Goal: Transaction & Acquisition: Purchase product/service

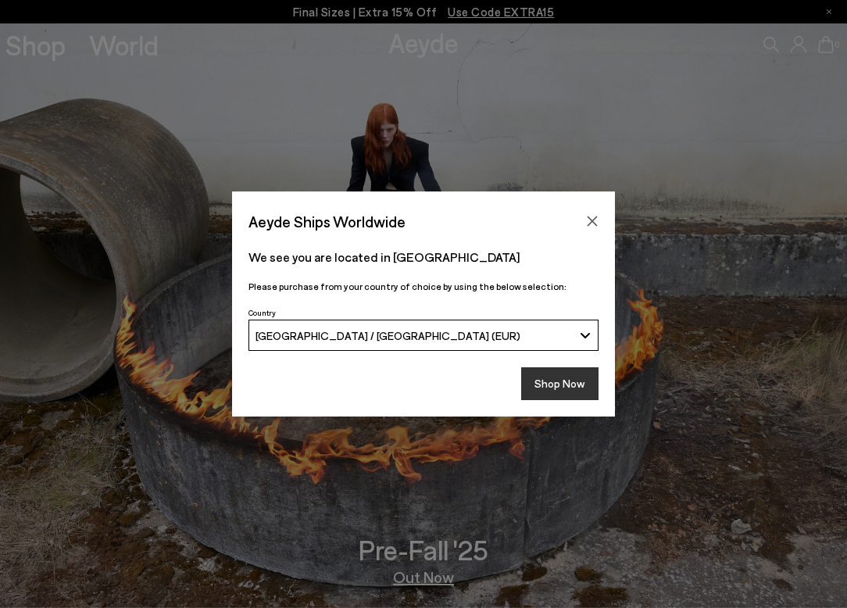
click at [580, 377] on button "Shop Now" at bounding box center [559, 383] width 77 height 33
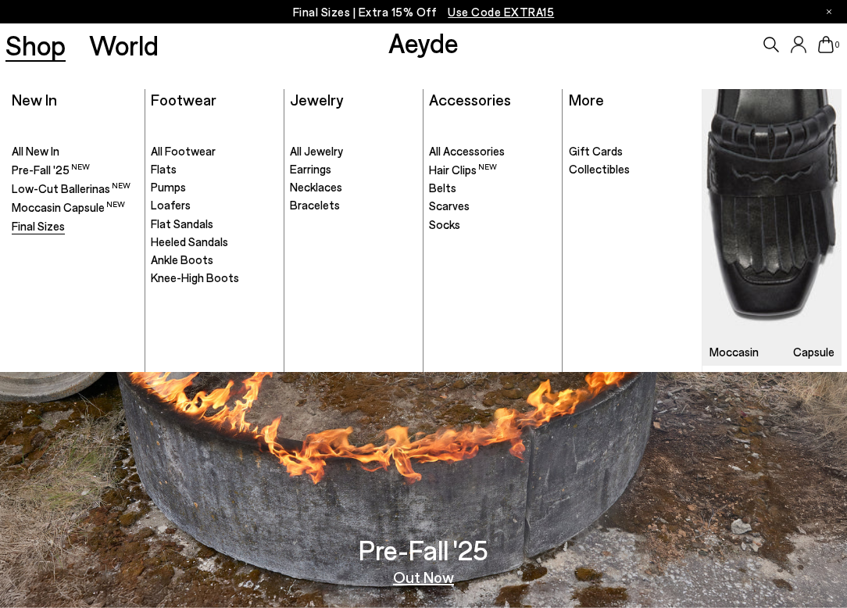
click at [32, 222] on span "Final Sizes" at bounding box center [38, 226] width 53 height 14
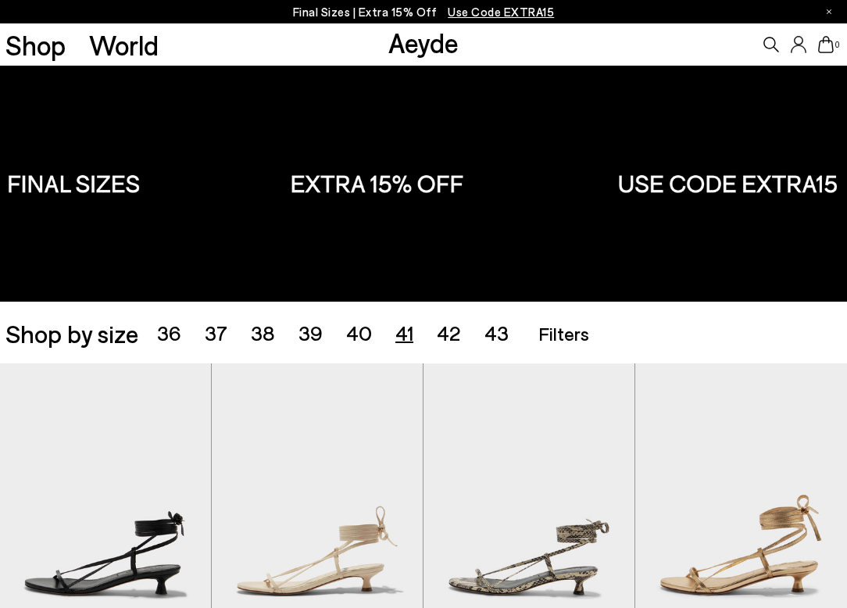
click at [406, 332] on span "41" at bounding box center [404, 332] width 18 height 24
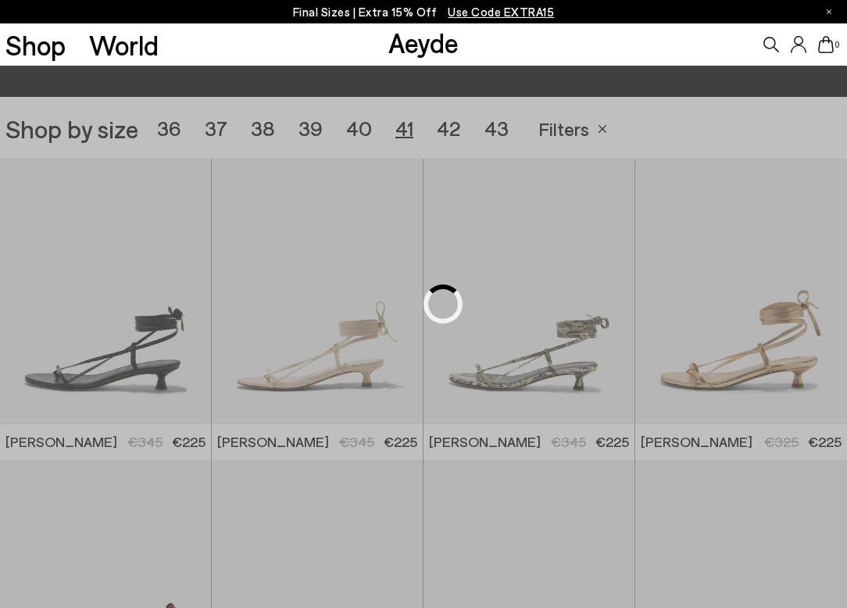
scroll to position [236, 0]
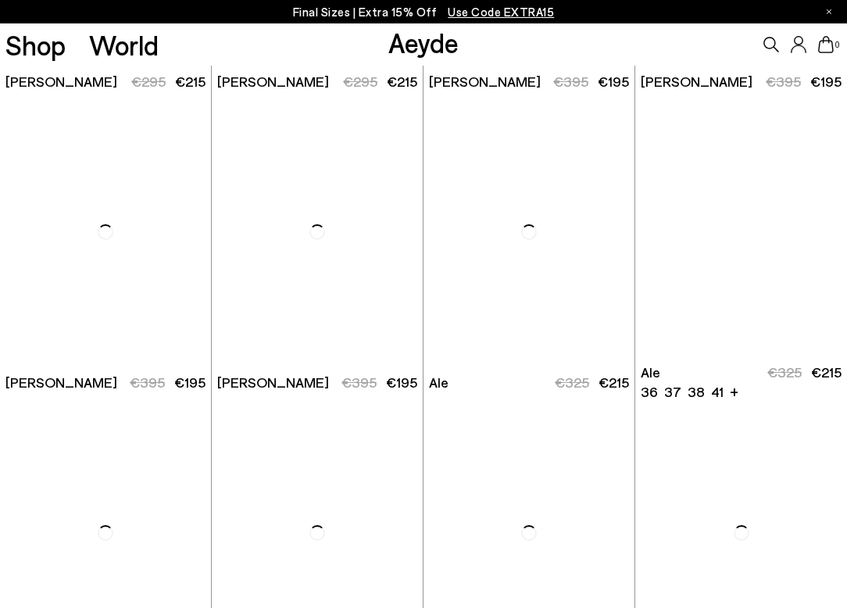
scroll to position [1721, 0]
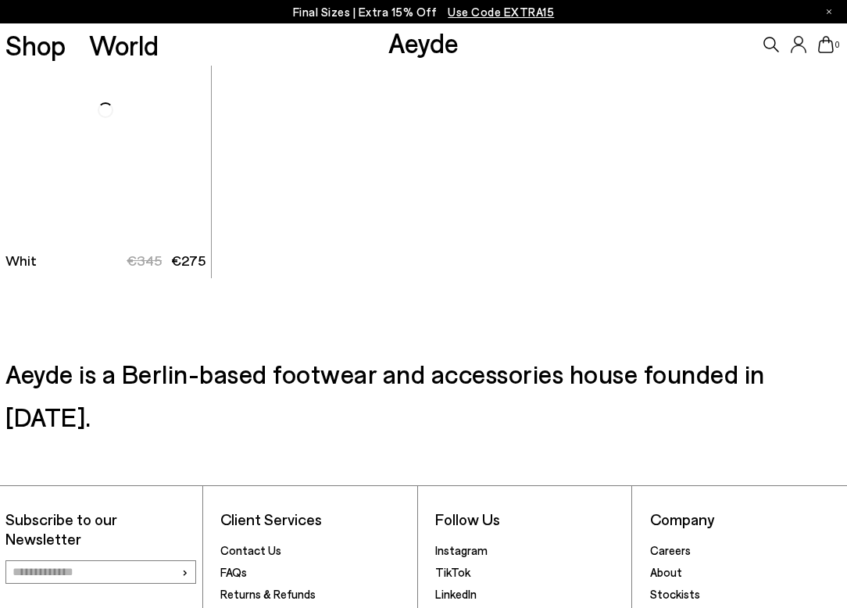
scroll to position [4447, 0]
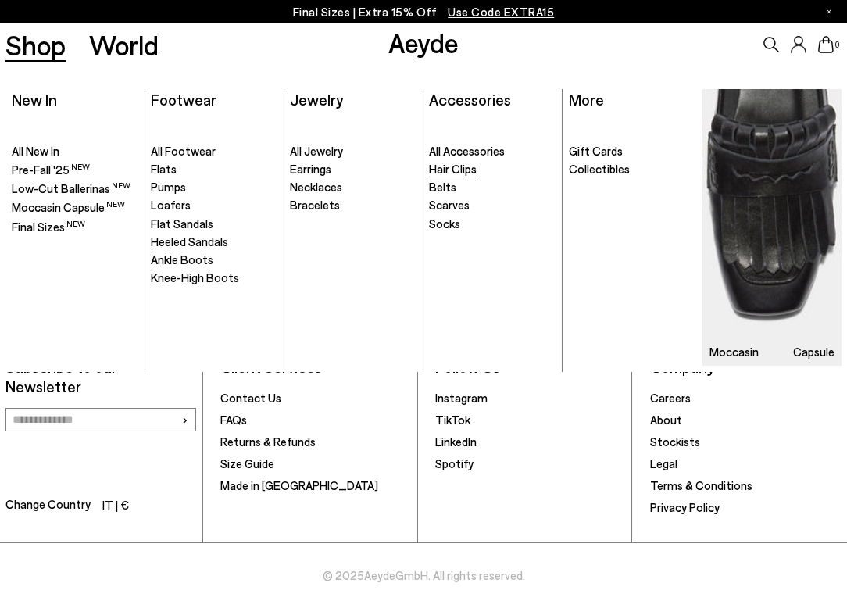
click at [465, 166] on span "Hair Clips" at bounding box center [453, 169] width 48 height 14
